Goal: Task Accomplishment & Management: Manage account settings

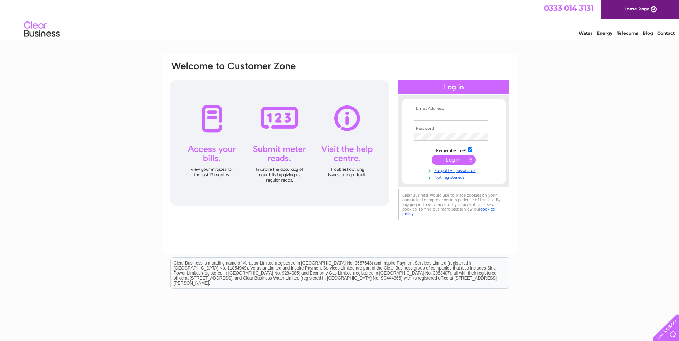
type input "[EMAIL_ADDRESS][DOMAIN_NAME]"
click at [447, 161] on input "submit" at bounding box center [454, 160] width 44 height 10
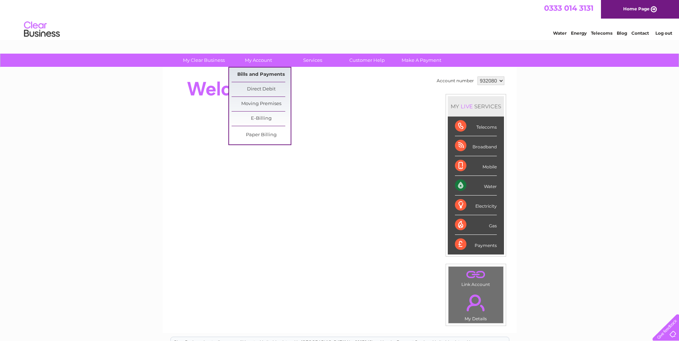
click at [260, 72] on link "Bills and Payments" at bounding box center [261, 75] width 59 height 14
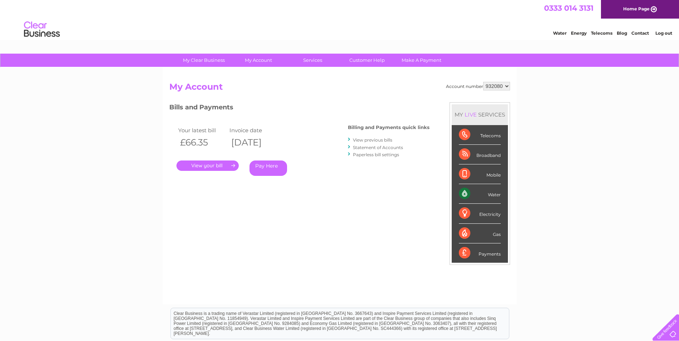
click at [210, 164] on link "." at bounding box center [207, 166] width 62 height 10
